Goal: Information Seeking & Learning: Find specific page/section

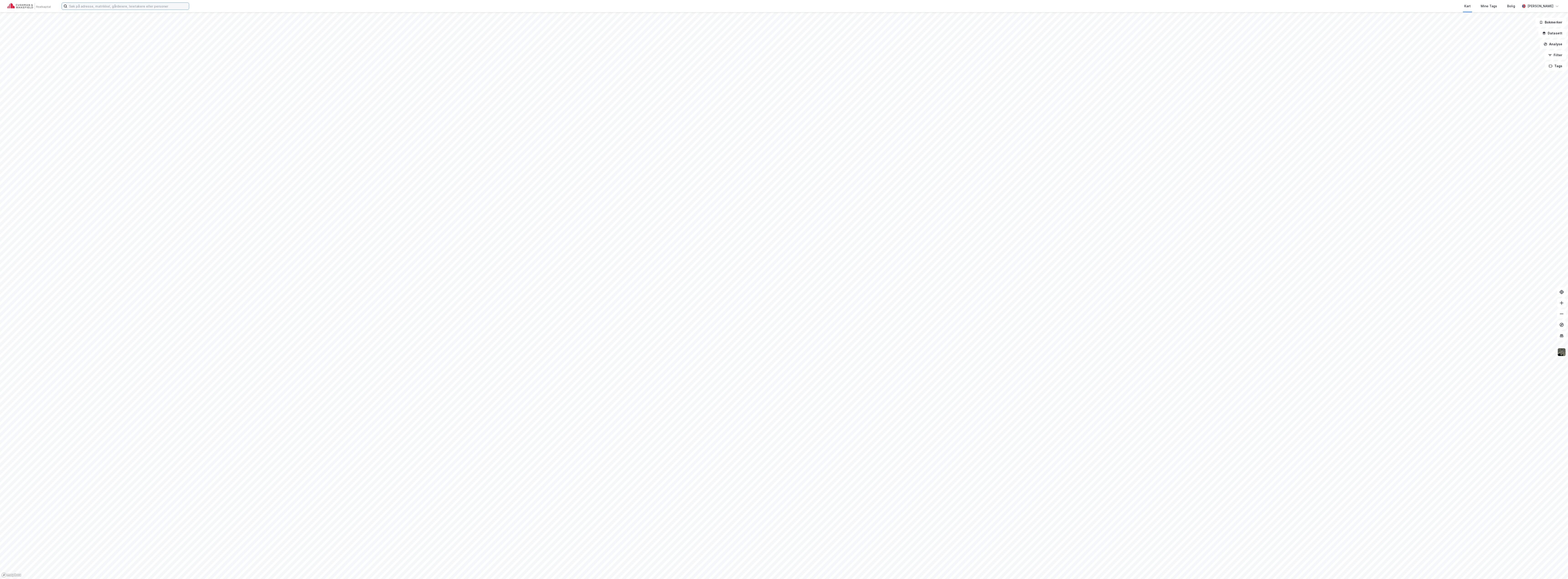
click at [170, 6] on input at bounding box center [128, 5] width 122 height 7
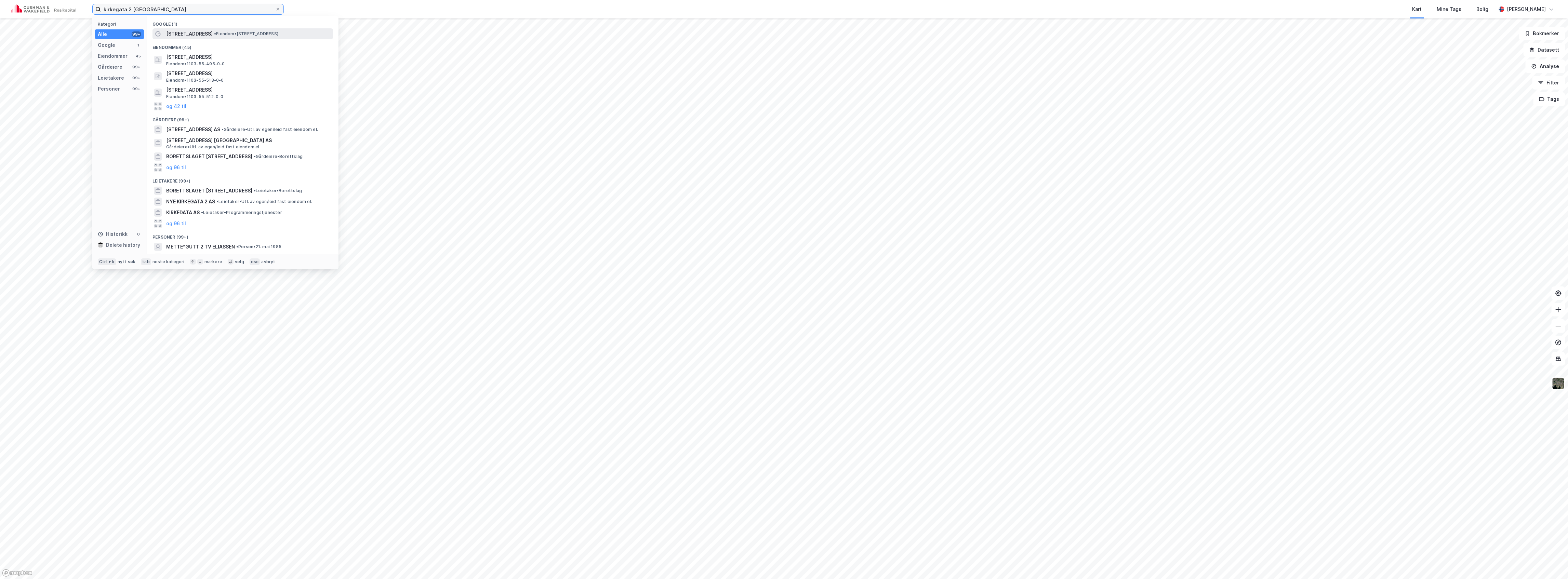
type input "kirkegata 2 [GEOGRAPHIC_DATA]"
click at [223, 33] on span "• Eiendom • [STREET_ADDRESS]" at bounding box center [246, 34] width 64 height 5
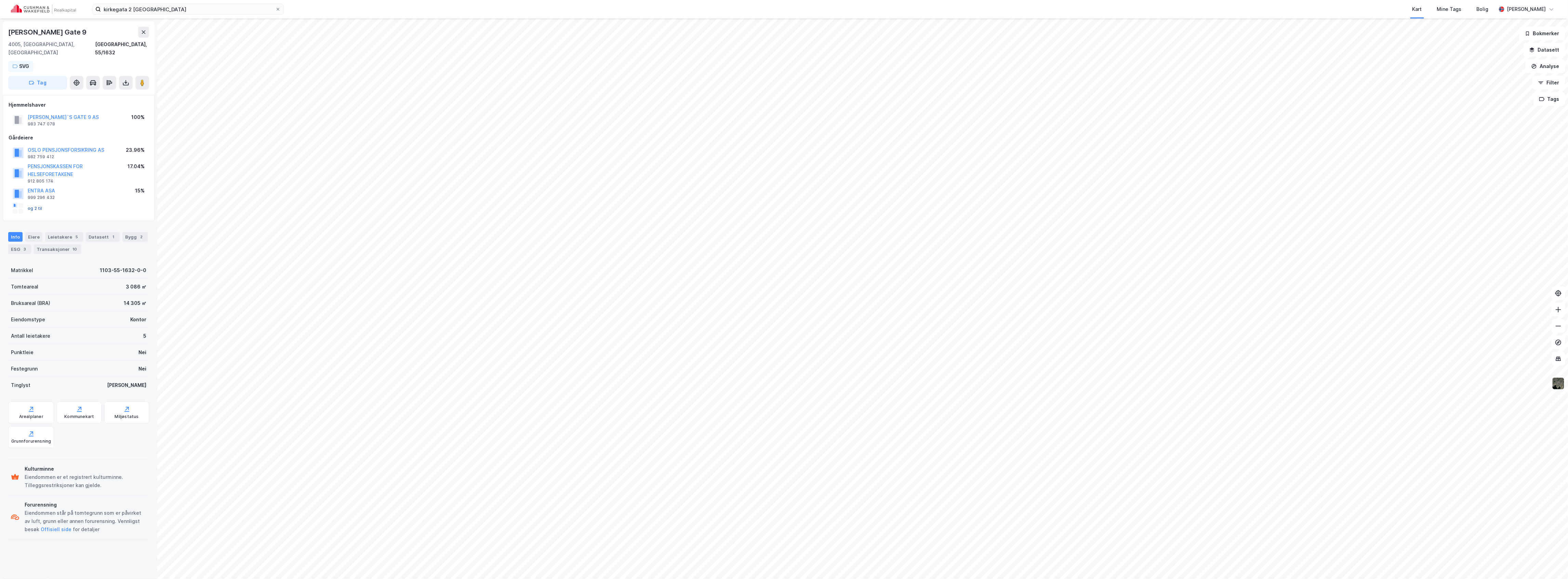
click at [0, 0] on button "og 2 til" at bounding box center [0, 0] width 0 height 0
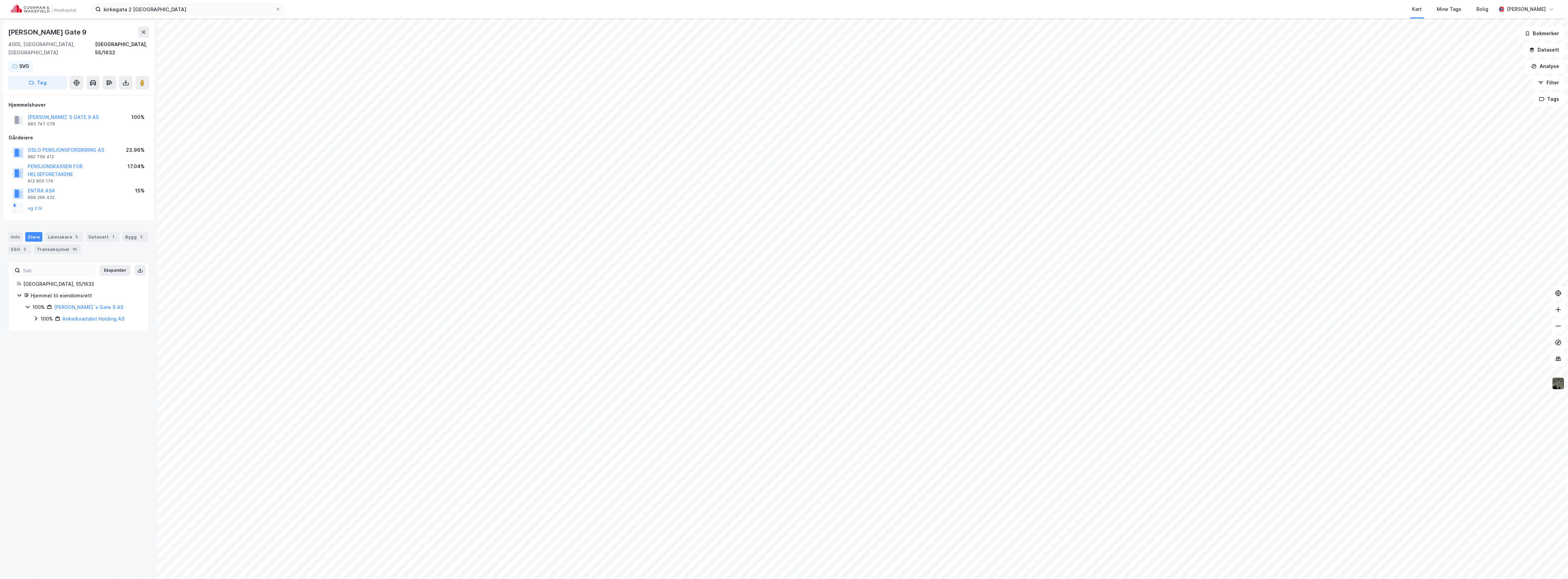
click at [13, 203] on icon at bounding box center [15, 205] width 5 height 5
click at [0, 0] on button "og 2 til" at bounding box center [0, 0] width 0 height 0
click at [77, 303] on div "[PERSON_NAME]`s Gate 9 AS" at bounding box center [89, 307] width 69 height 8
click at [1544, 100] on icon "button" at bounding box center [1542, 100] width 5 height 4
click at [162, 11] on input "kirkegata 2 [GEOGRAPHIC_DATA]" at bounding box center [187, 8] width 174 height 10
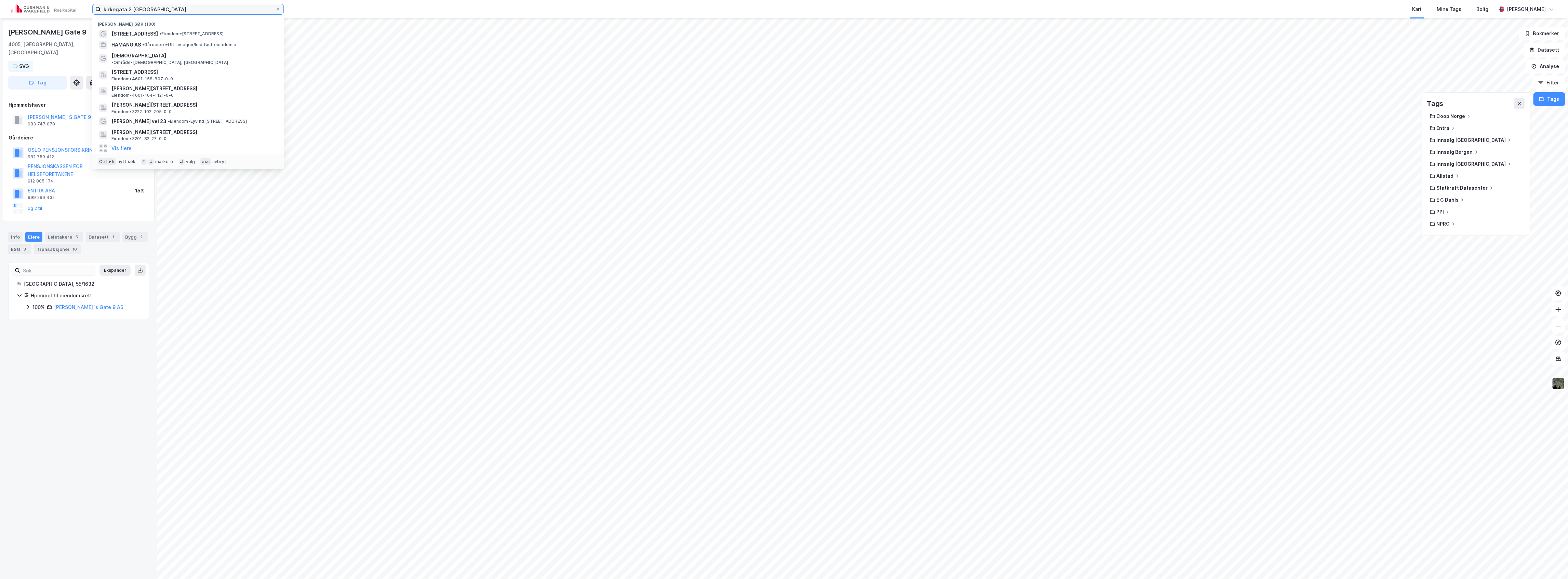
click at [162, 11] on input "kirkegata 2 [GEOGRAPHIC_DATA]" at bounding box center [187, 8] width 174 height 10
paste input "4630-88/1/12/0"
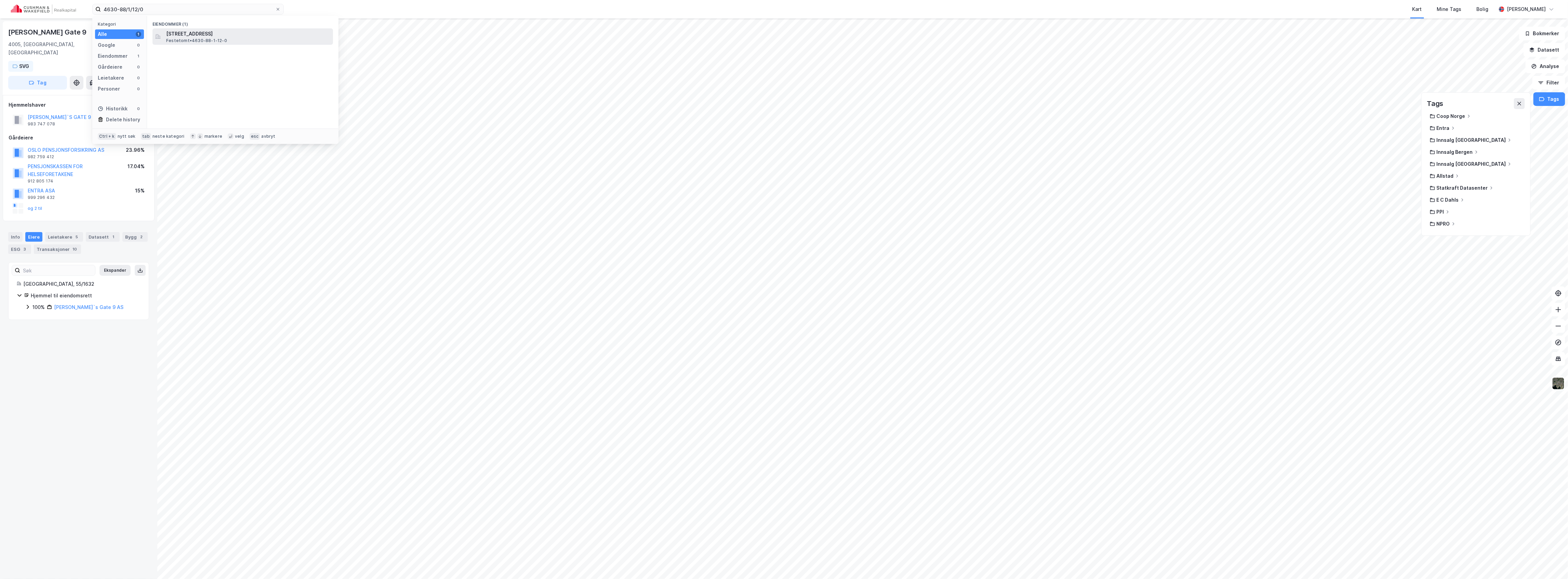
click at [181, 36] on span "[STREET_ADDRESS]" at bounding box center [248, 34] width 164 height 8
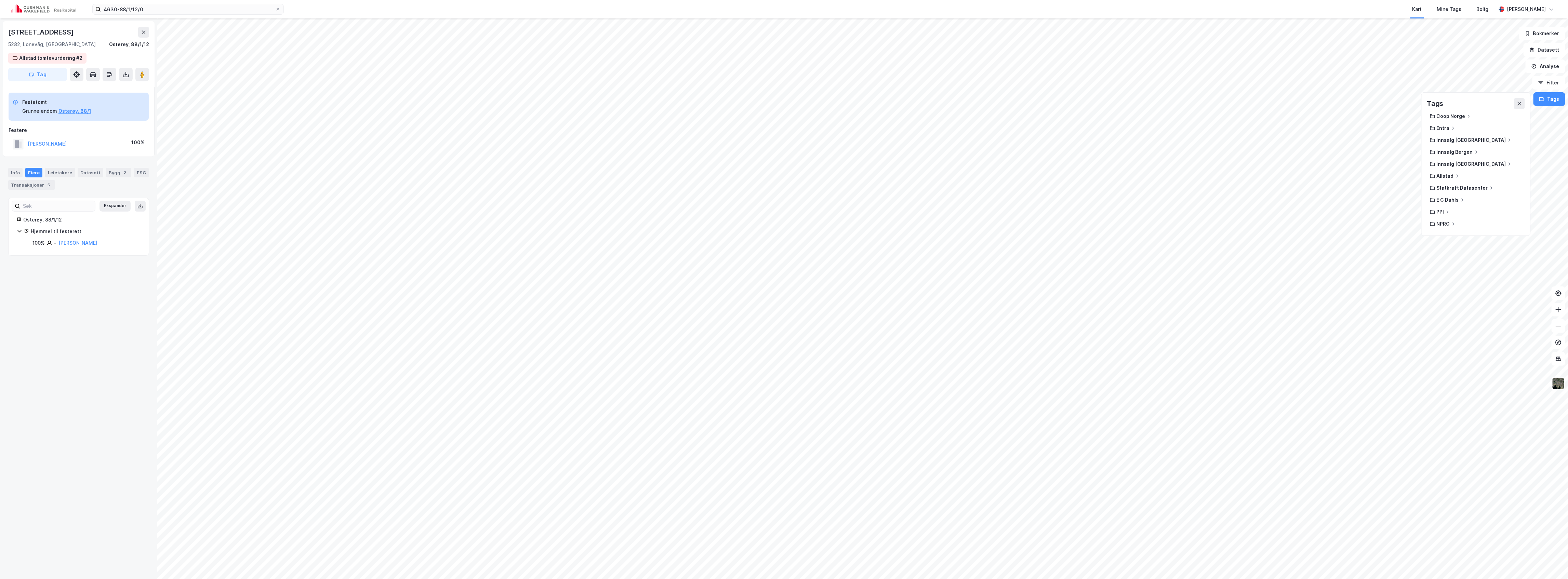
drag, startPoint x: 70, startPoint y: 33, endPoint x: 6, endPoint y: 26, distance: 64.4
click at [6, 26] on div "[STREET_ADDRESS], [GEOGRAPHIC_DATA], 88/1/12 Allstad tomtevurdering #2 Tag" at bounding box center [79, 54] width 152 height 66
copy div "[STREET_ADDRESS]"
drag, startPoint x: 162, startPoint y: 8, endPoint x: 65, endPoint y: 12, distance: 97.1
click at [65, 12] on div "4630-88/1/12/0 Kategori Alle 1 Google 0 Eiendommer 1 Gårdeiere 0 Leietakere 0 P…" at bounding box center [784, 9] width 1568 height 18
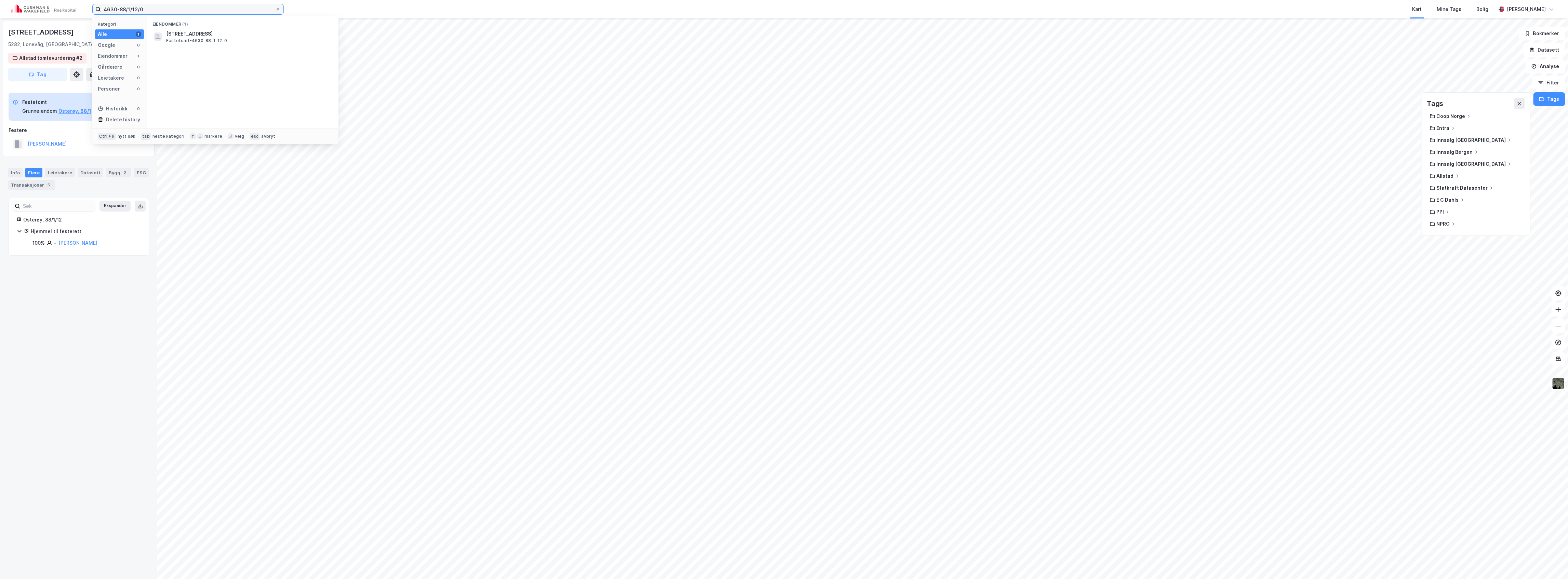
paste input "3907_422_1_212"
click at [153, 8] on input "3907_422_1_112" at bounding box center [187, 8] width 174 height 10
click at [213, 30] on span "[STREET_ADDRESS]" at bounding box center [189, 34] width 47 height 8
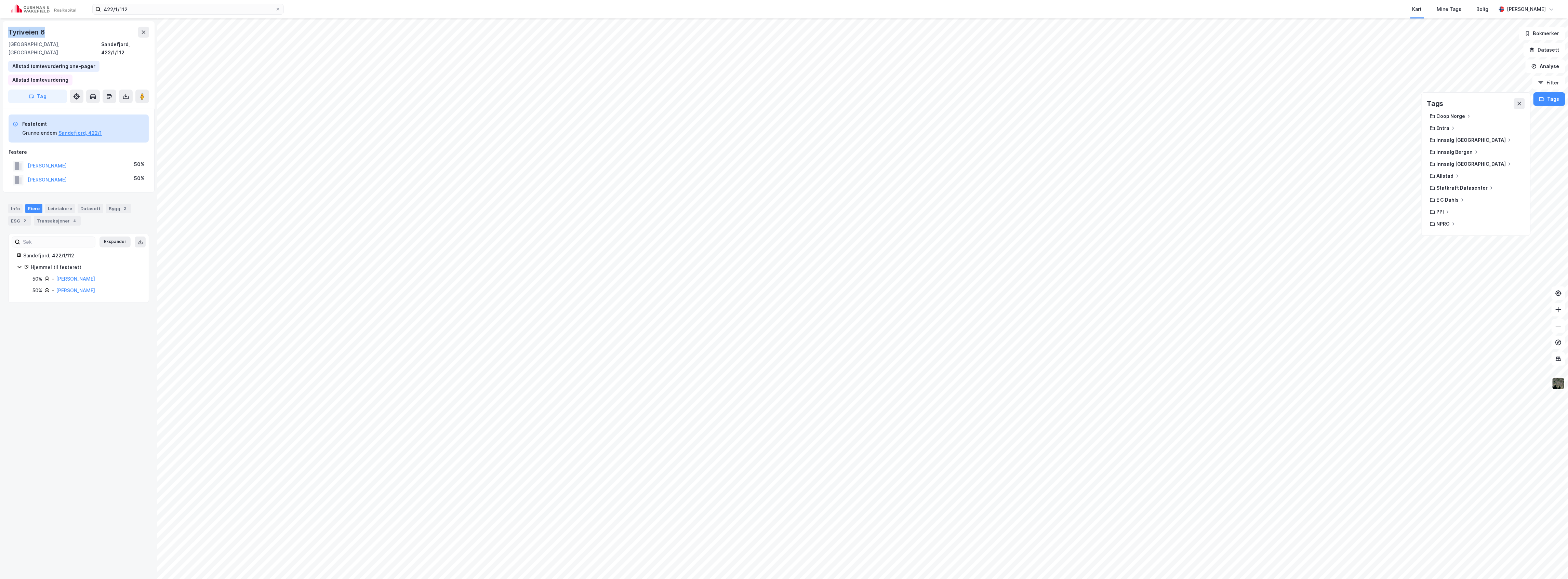
drag, startPoint x: 7, startPoint y: 30, endPoint x: 49, endPoint y: 33, distance: 42.1
click at [49, 33] on div "Tyriveien 6 3160, [GEOGRAPHIC_DATA], [GEOGRAPHIC_DATA], 422/1/112 Allstad tomte…" at bounding box center [79, 65] width 152 height 88
copy div "Tyriveien 6"
click at [135, 6] on input "422/1/112" at bounding box center [187, 8] width 174 height 10
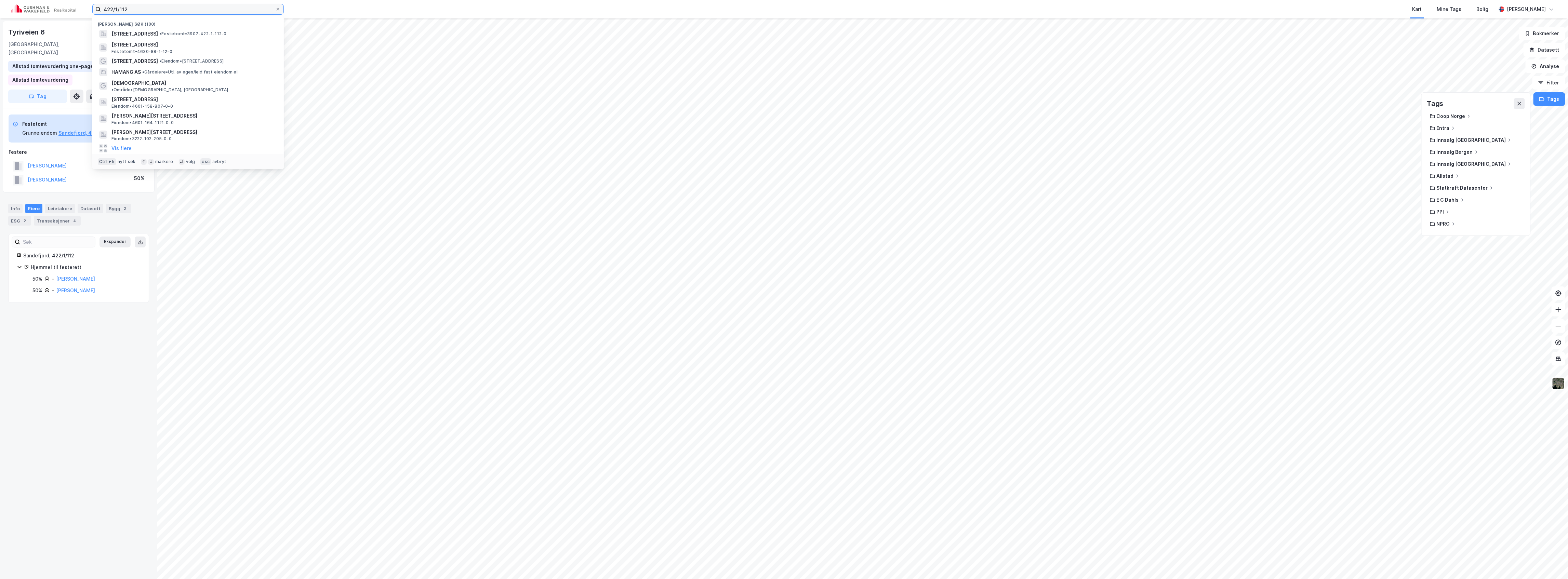
click at [135, 6] on input "422/1/112" at bounding box center [187, 8] width 174 height 10
paste input "3203-210/1/2/0"
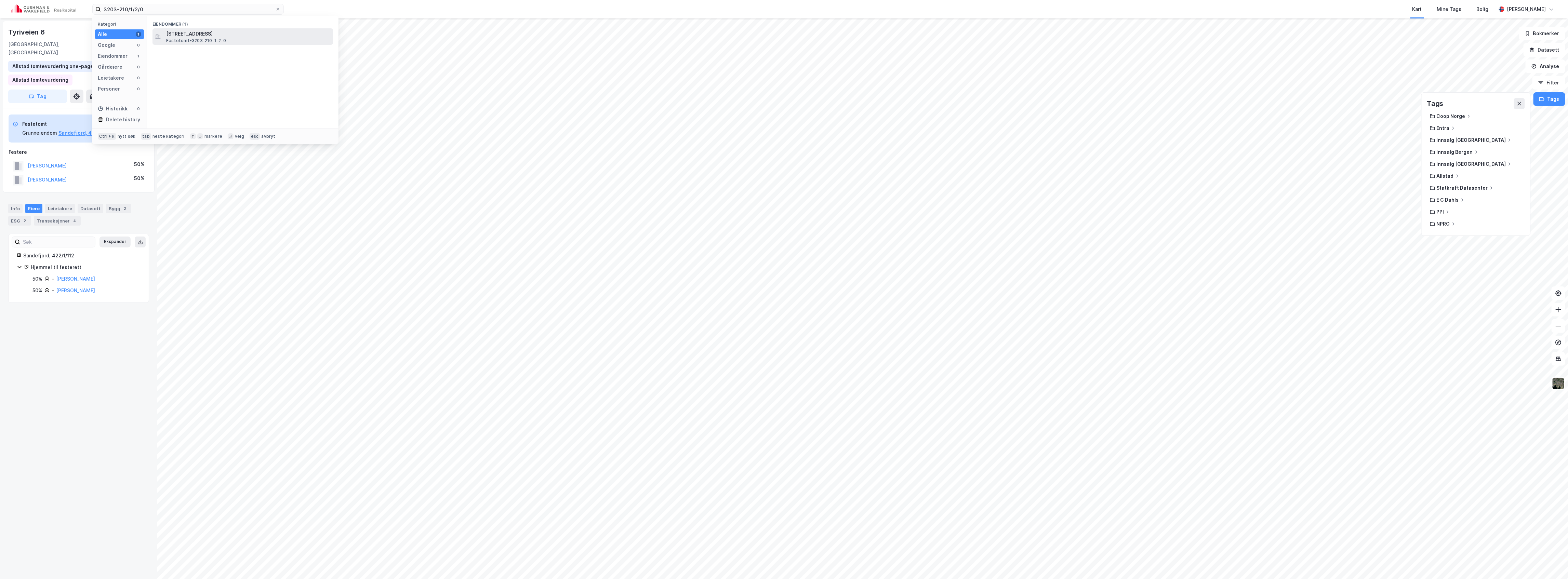
click at [194, 42] on span "Festetomt • 3203-210-1-2-0" at bounding box center [196, 41] width 60 height 5
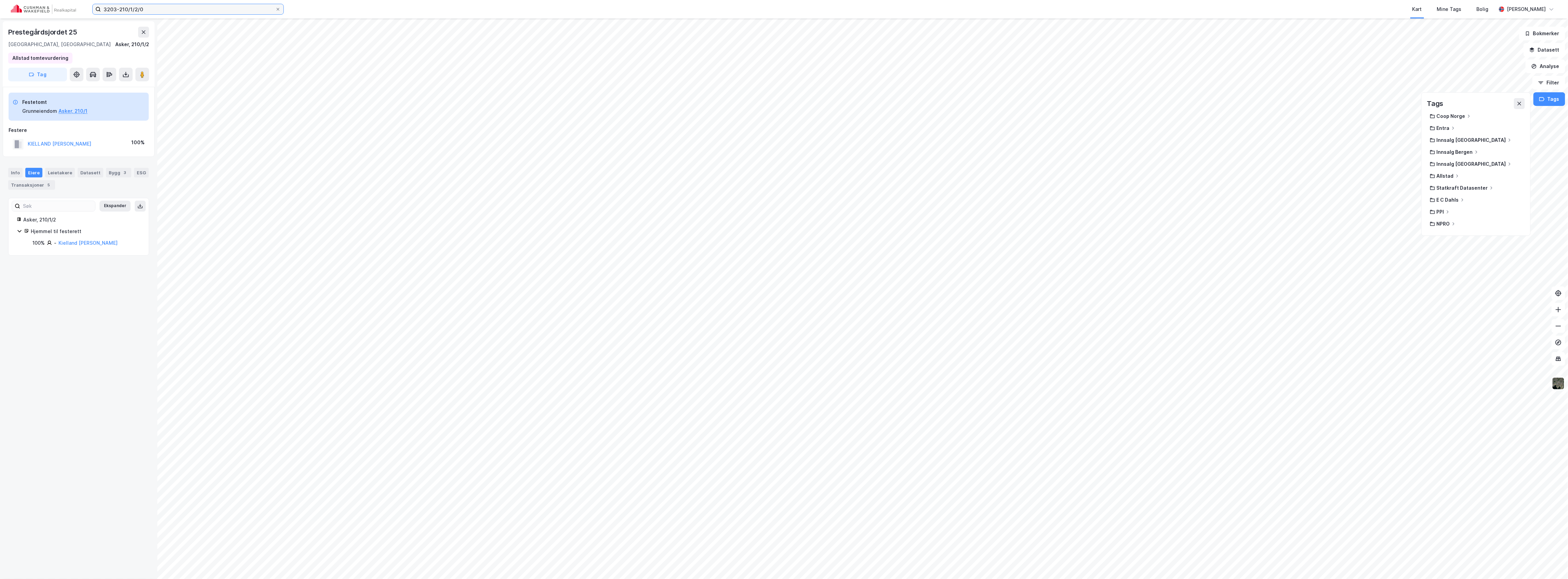
click at [153, 7] on input "3203-210/1/2/0" at bounding box center [187, 8] width 174 height 10
click at [192, 34] on span "[STREET_ADDRESS]" at bounding box center [248, 34] width 164 height 8
click at [157, 8] on input "3203-210/1/56" at bounding box center [187, 8] width 174 height 10
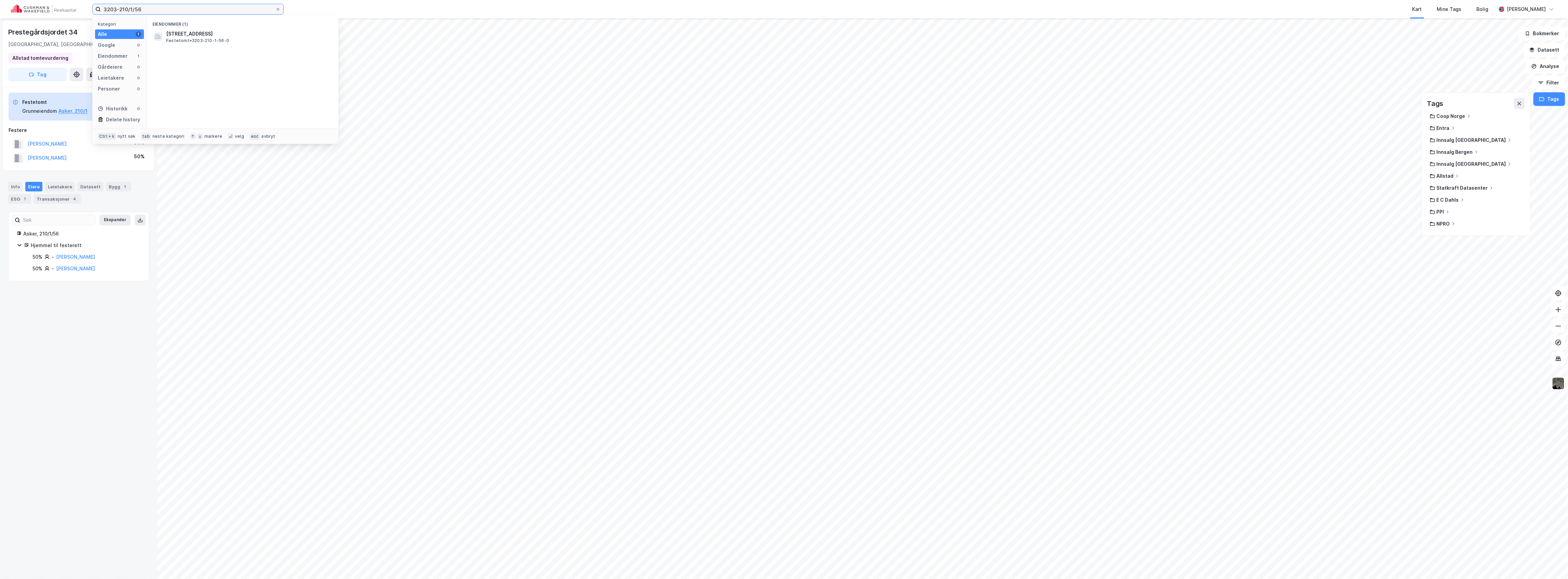
click at [157, 8] on input "3203-210/1/56" at bounding box center [187, 8] width 174 height 10
paste input "4630-88/1/12/0"
click at [192, 34] on span "[STREET_ADDRESS]" at bounding box center [248, 34] width 164 height 8
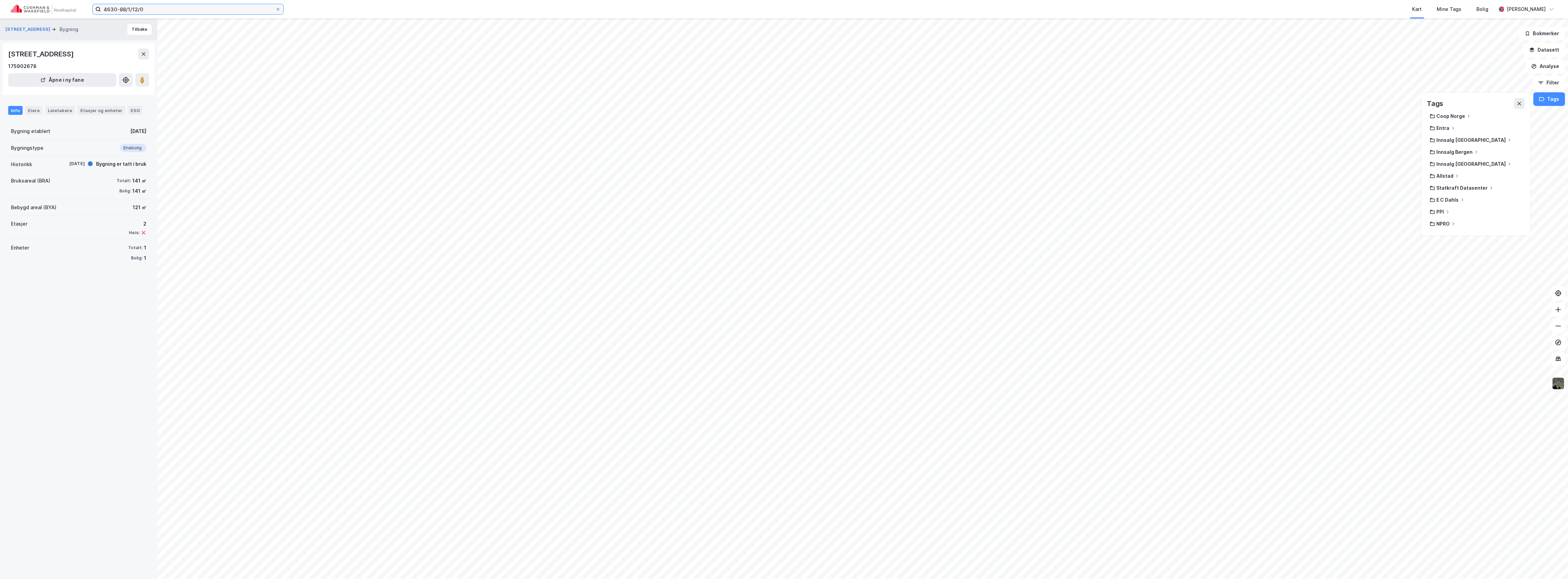
click at [155, 7] on input "4630-88/1/12/0" at bounding box center [187, 8] width 174 height 10
paste input "1832-66/7/9"
type input "1832-66/7/9/0"
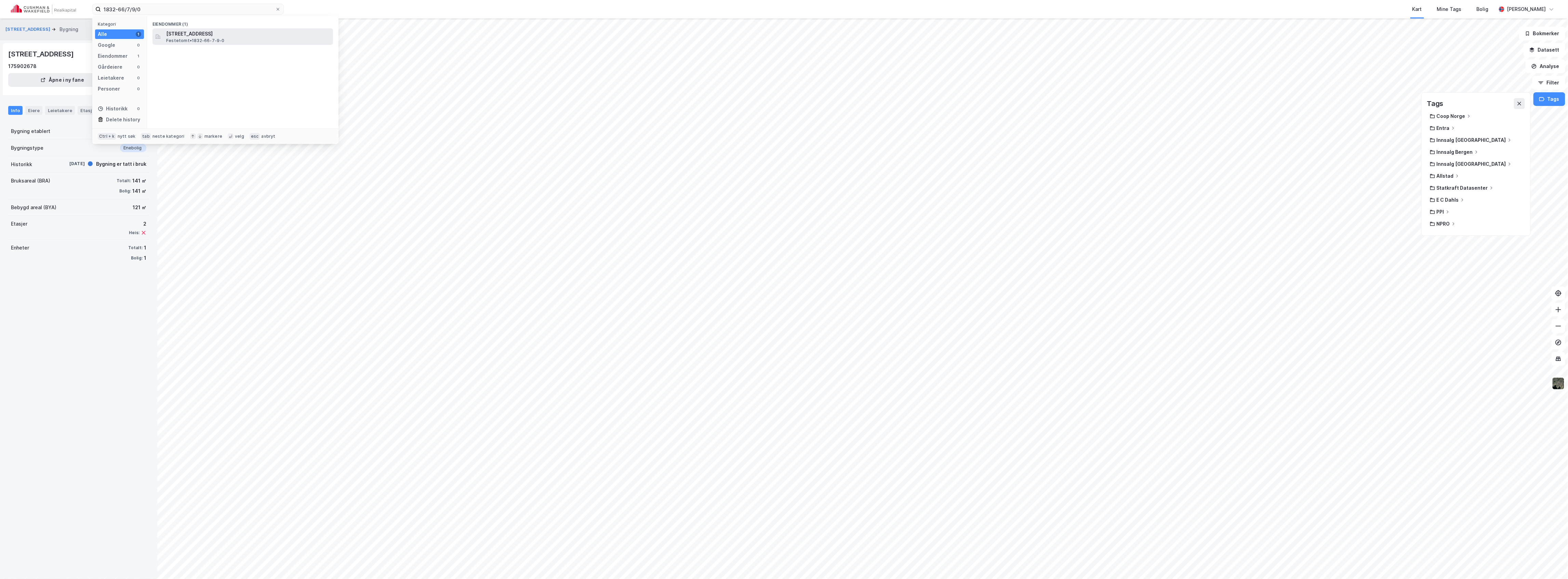
click at [182, 38] on span "Festetomt • 1832-66-7-9-0" at bounding box center [195, 41] width 58 height 5
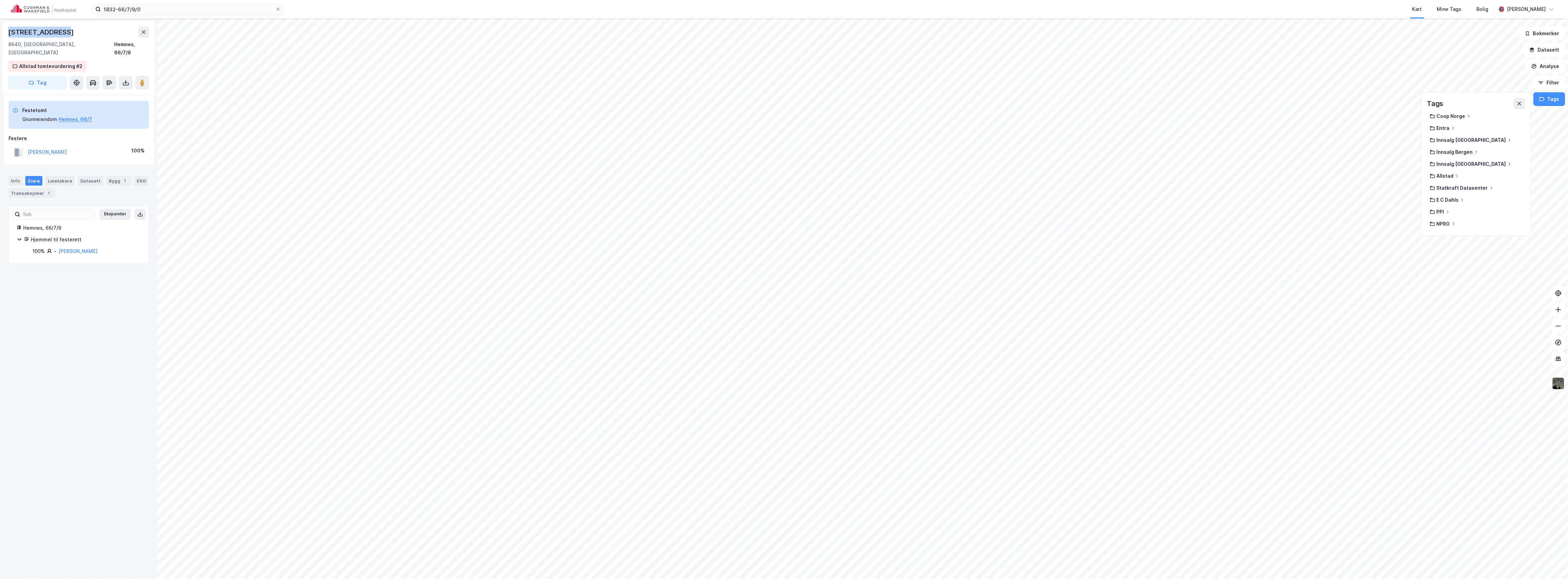
drag, startPoint x: 23, startPoint y: 28, endPoint x: 77, endPoint y: 28, distance: 54.0
click at [77, 28] on div "[STREET_ADDRESS], Nordland Hemnes, 66/7/9 Allstad tomtevurdering #2 Tag" at bounding box center [79, 58] width 152 height 74
copy div "[STREET_ADDRESS]"
